Goal: Check status

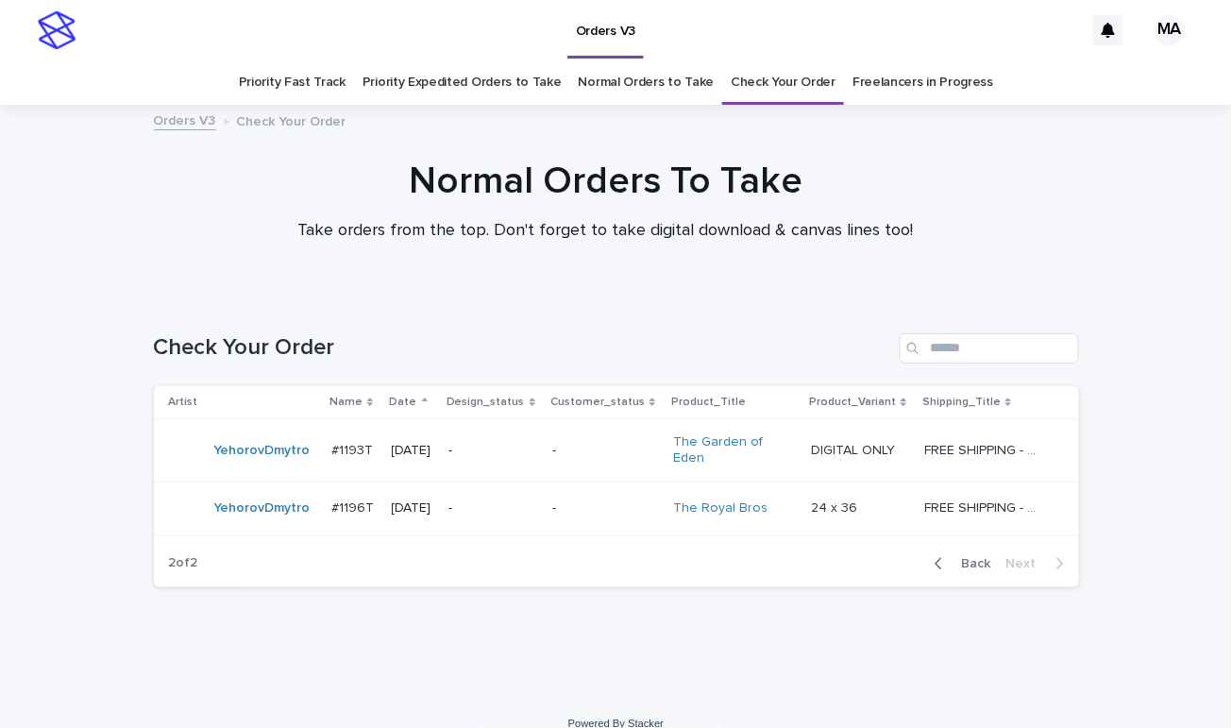
click at [965, 557] on span "Back" at bounding box center [970, 563] width 41 height 13
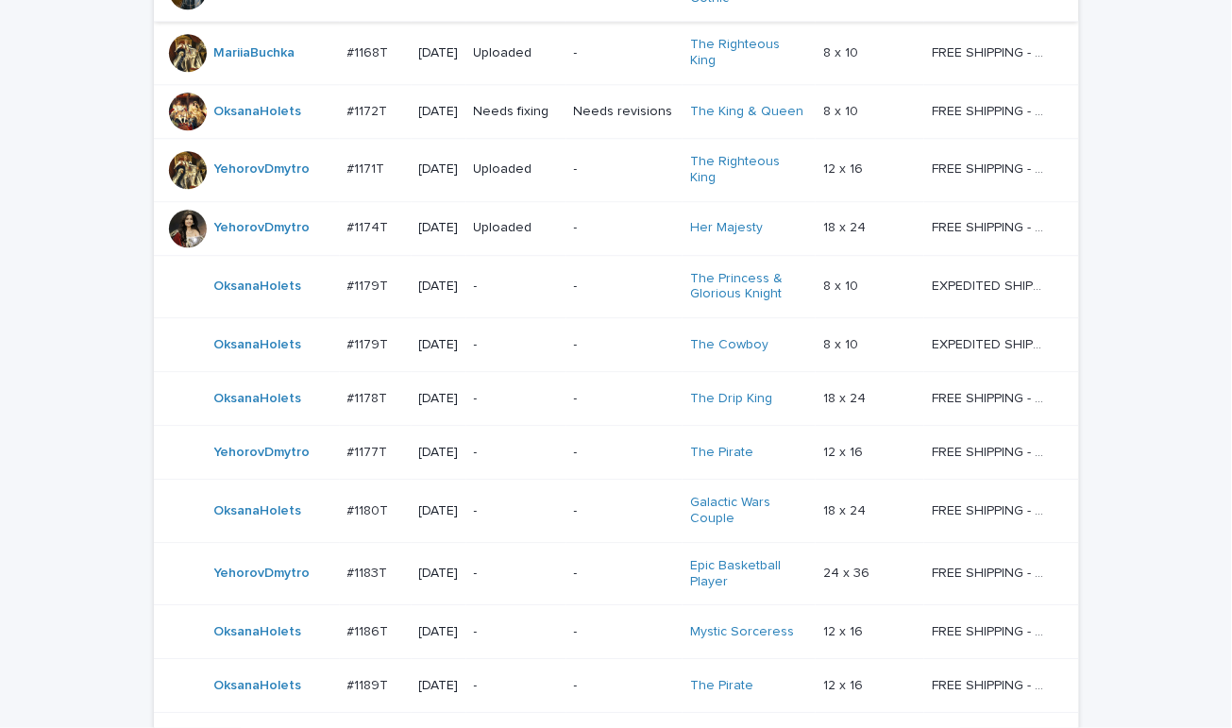
scroll to position [1632, 0]
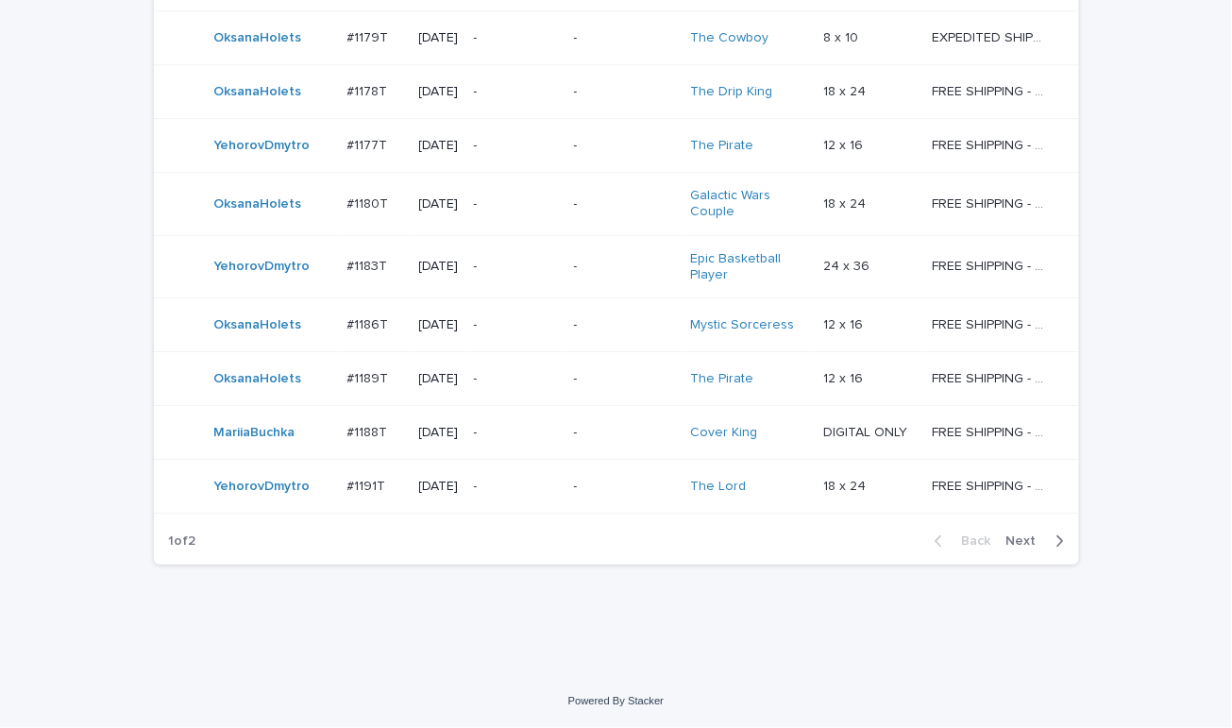
click at [546, 142] on p "-" at bounding box center [516, 146] width 85 height 16
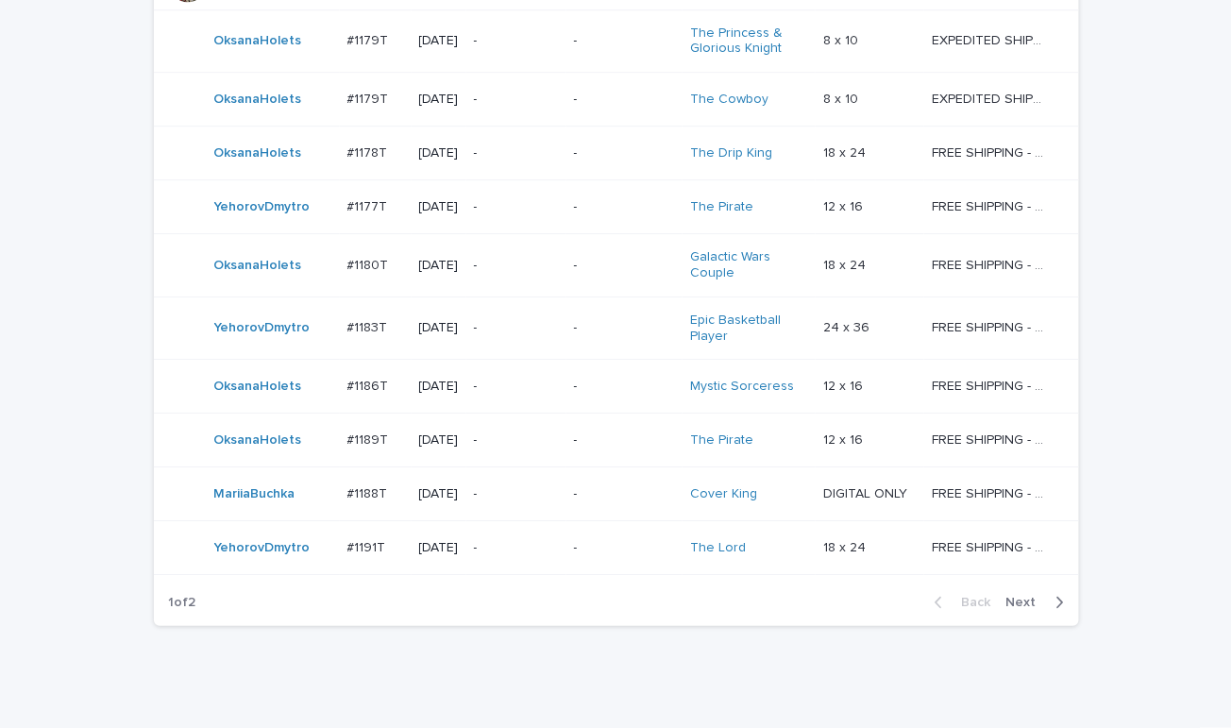
scroll to position [1632, 0]
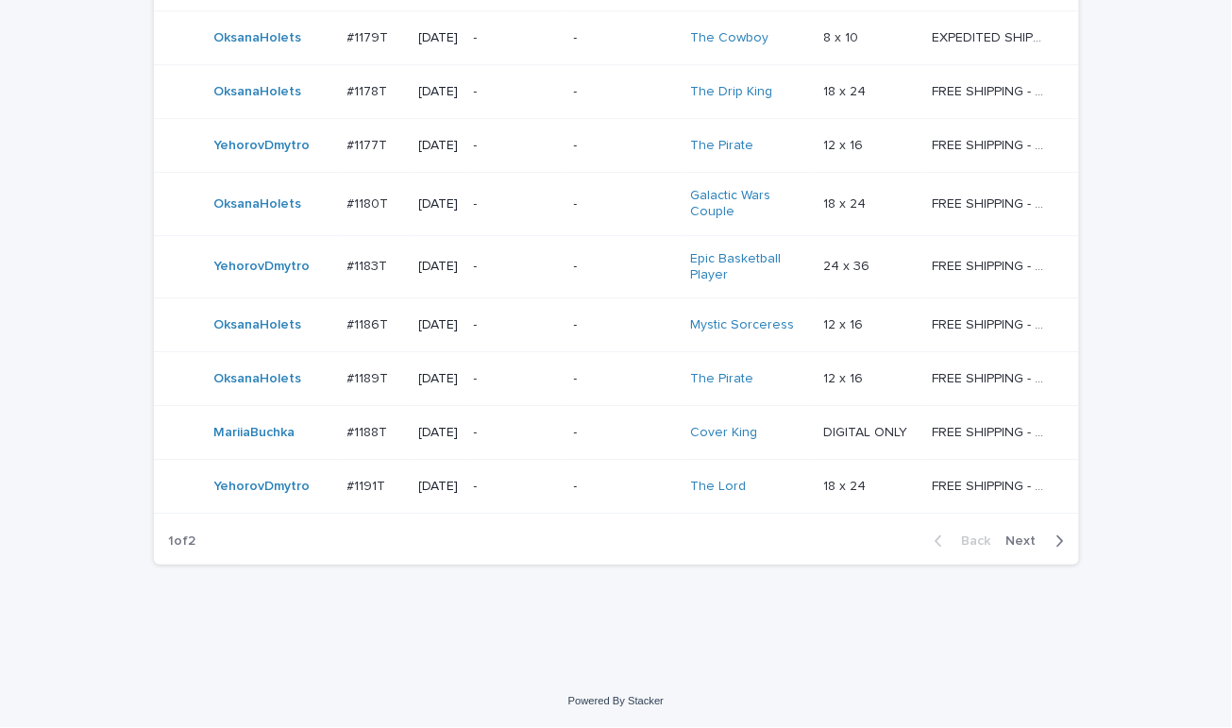
click at [529, 278] on div "-" at bounding box center [516, 266] width 85 height 31
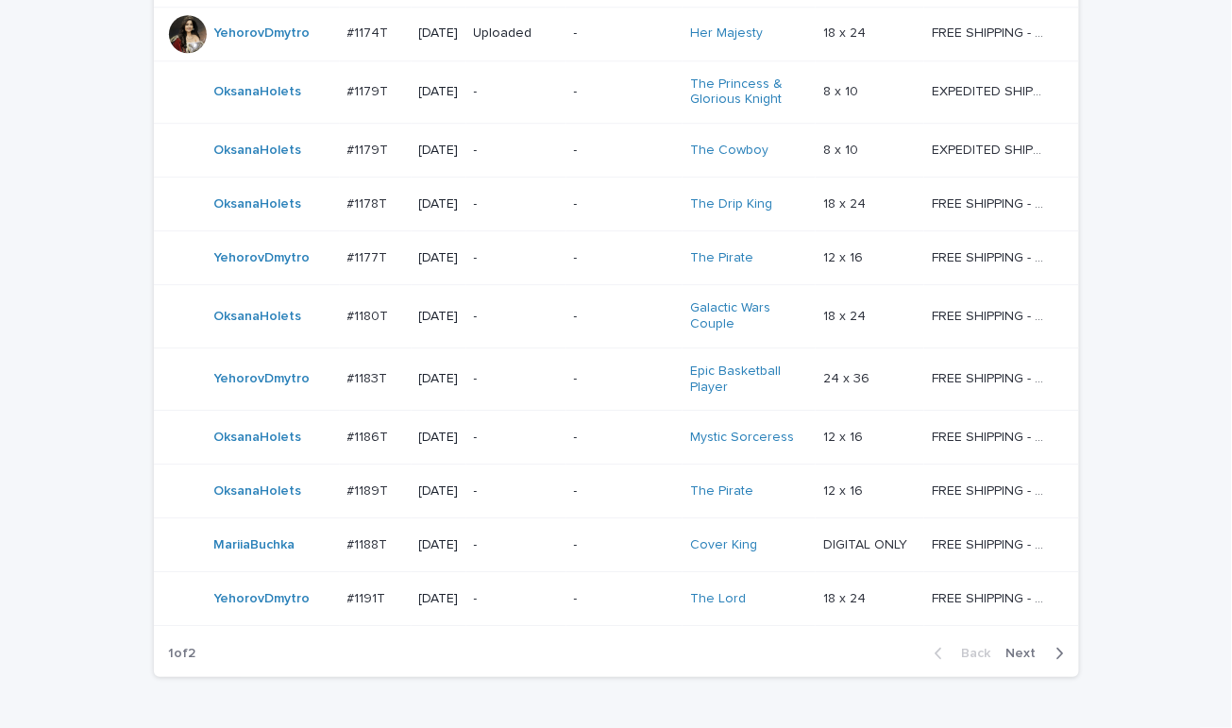
scroll to position [1632, 0]
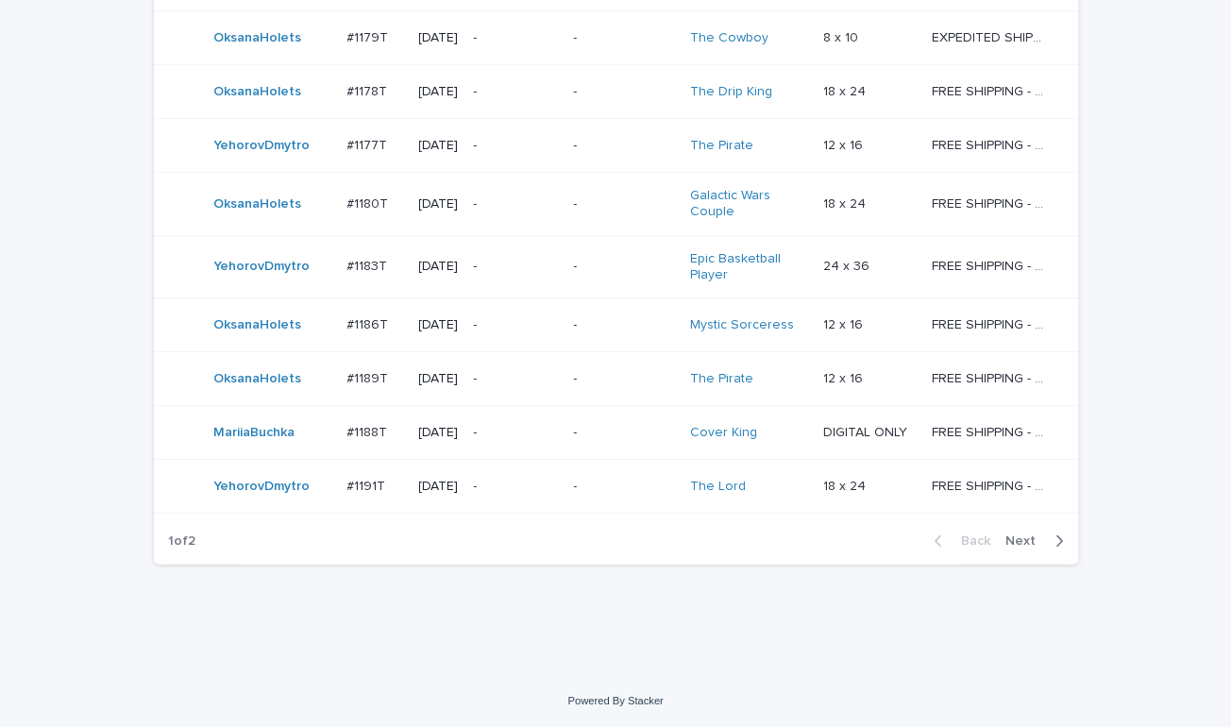
click at [531, 499] on div "-" at bounding box center [516, 486] width 85 height 31
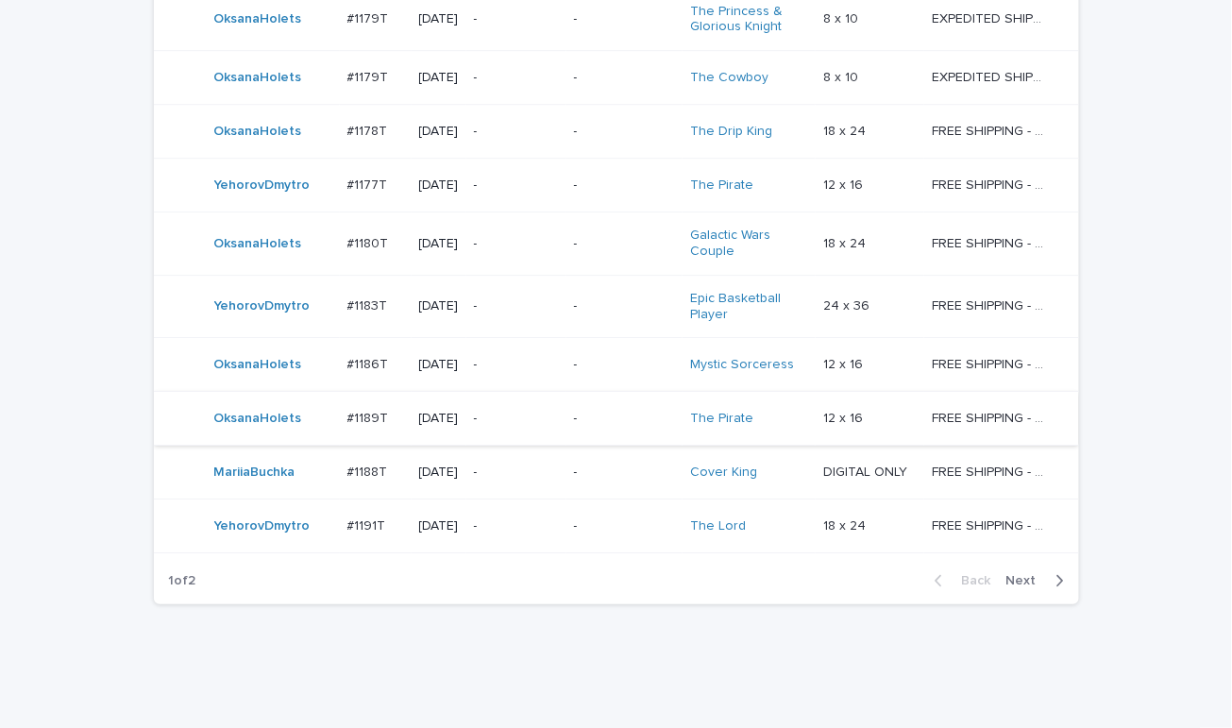
scroll to position [1632, 0]
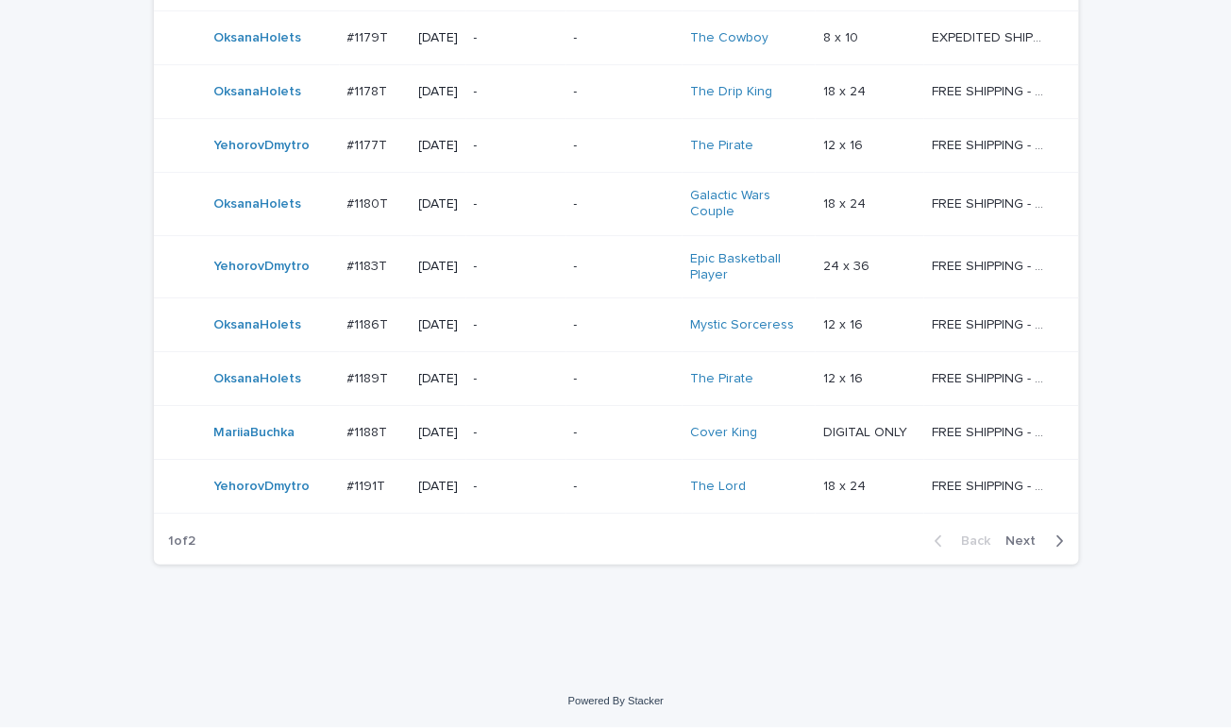
click at [1016, 544] on span "Next" at bounding box center [1027, 540] width 42 height 13
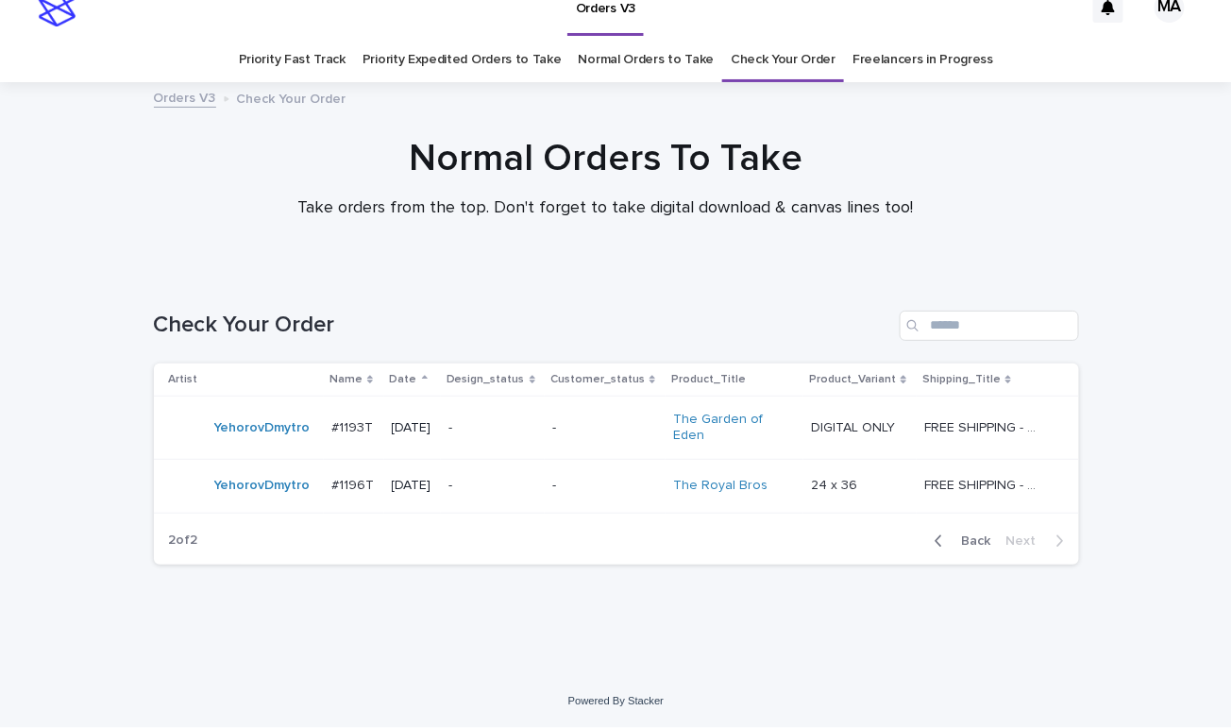
scroll to position [13, 0]
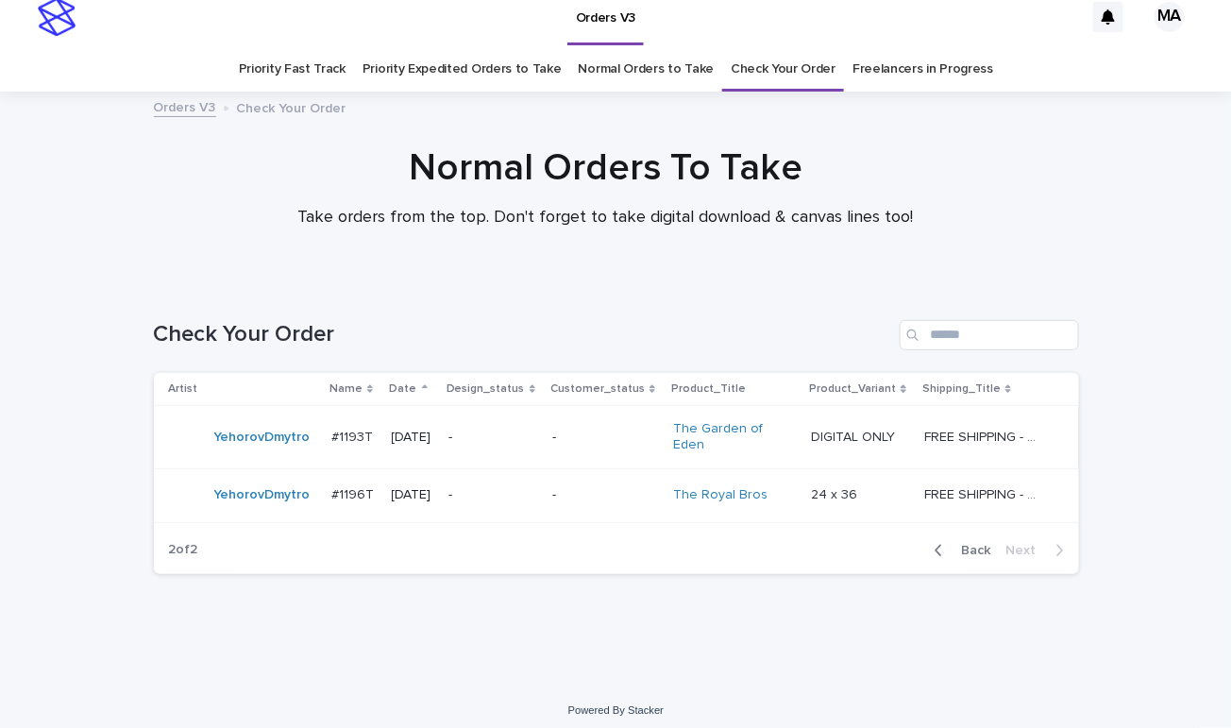
click at [499, 435] on p "-" at bounding box center [492, 437] width 89 height 16
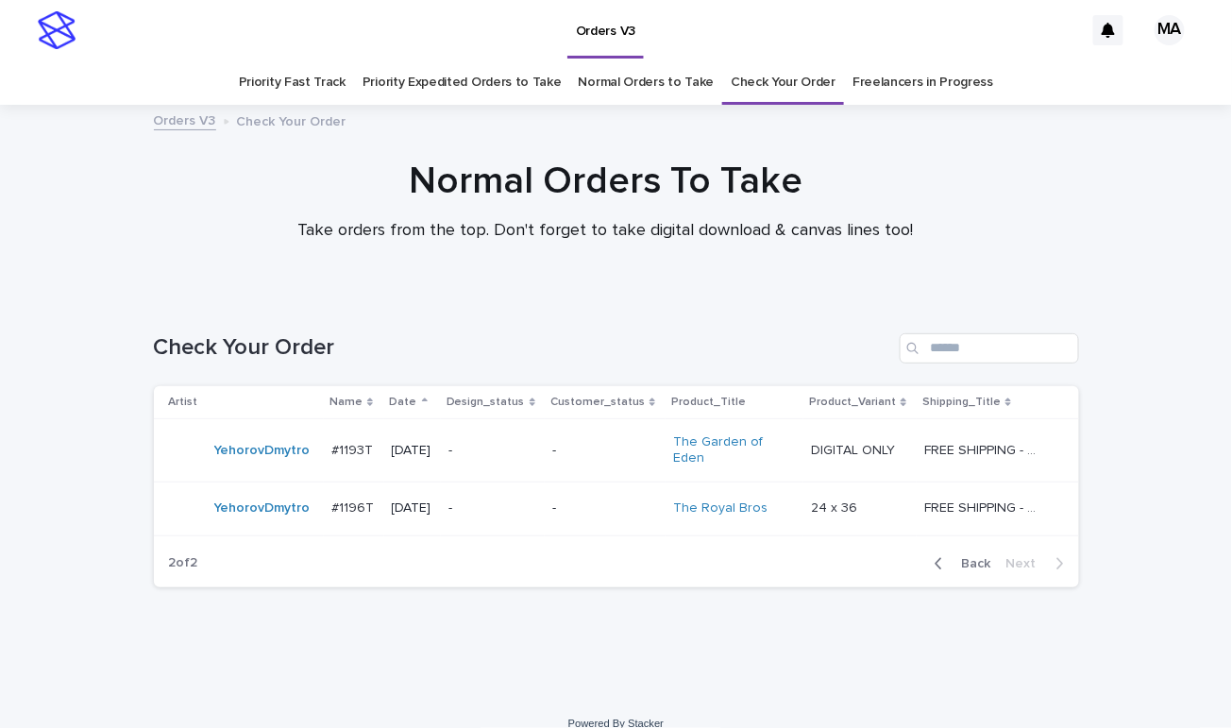
scroll to position [13, 0]
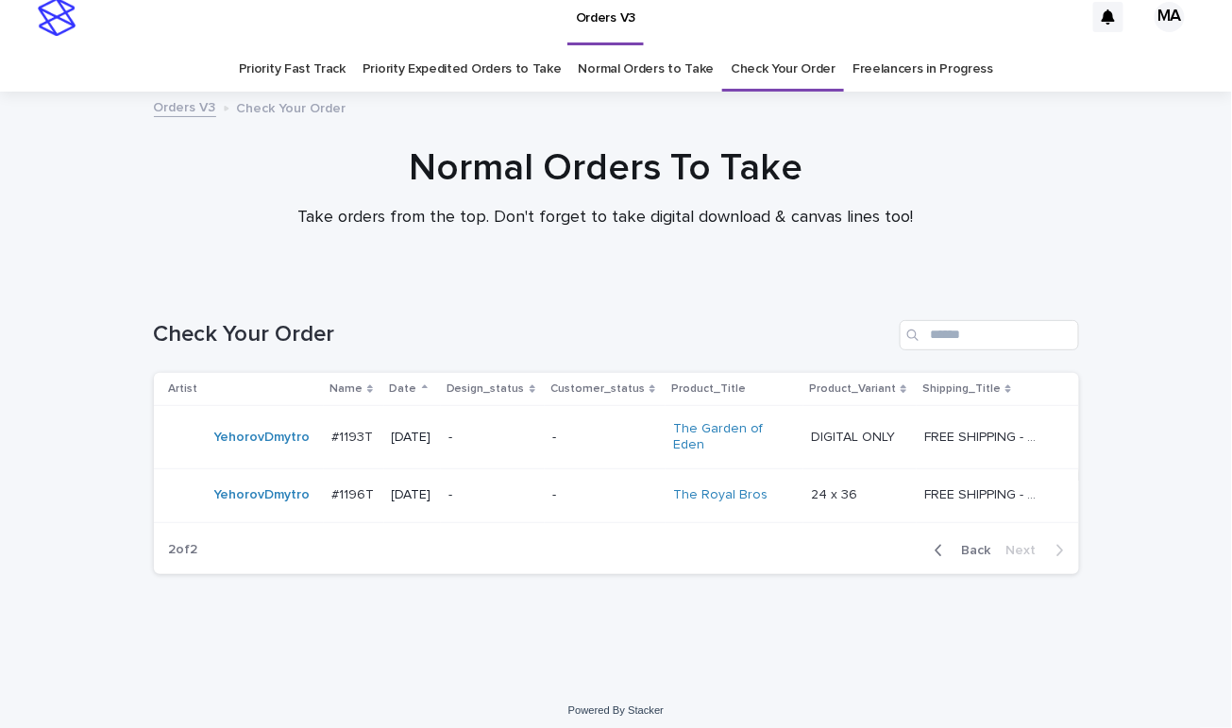
click at [497, 505] on td "-" at bounding box center [493, 495] width 104 height 54
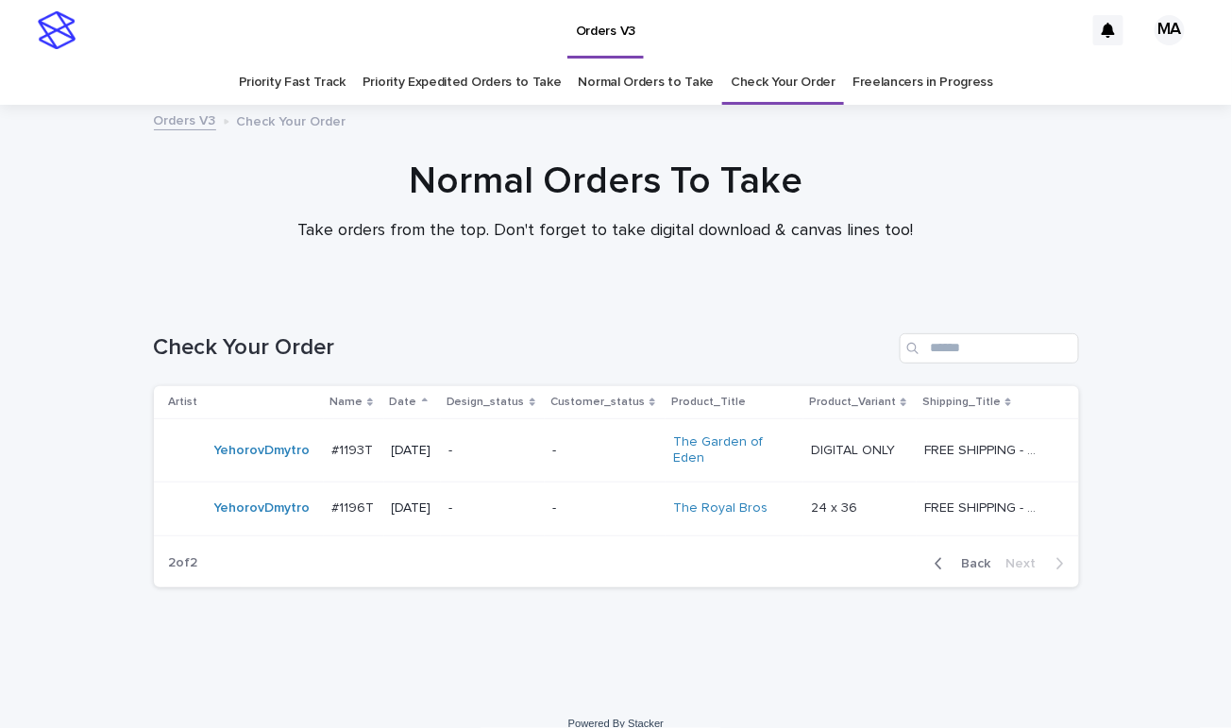
scroll to position [13, 0]
